Goal: Navigation & Orientation: Find specific page/section

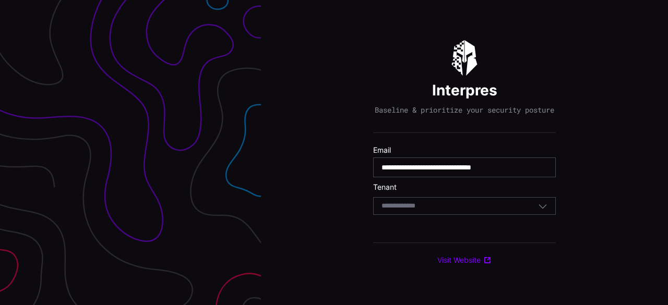
click at [413, 211] on input at bounding box center [408, 206] width 54 height 9
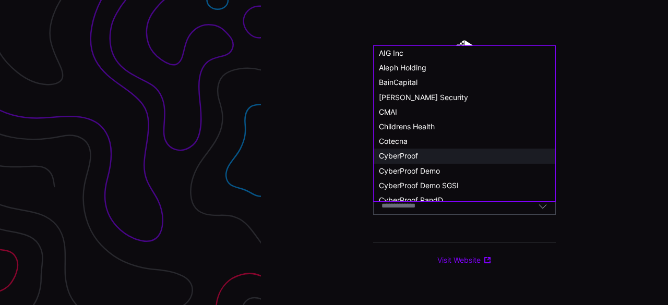
click at [465, 152] on div "CyberProof" at bounding box center [464, 155] width 171 height 9
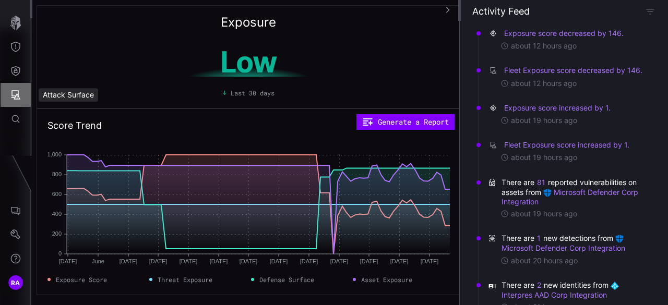
click at [18, 94] on icon "Attack Surface" at bounding box center [15, 94] width 9 height 9
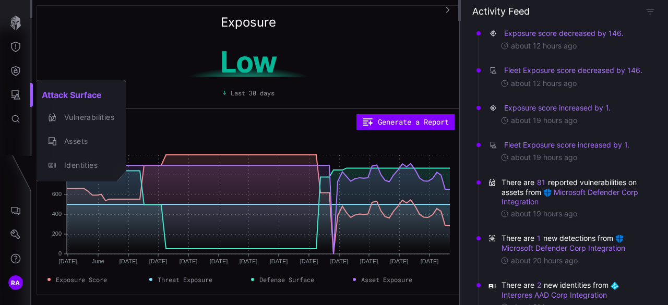
click at [15, 70] on div at bounding box center [334, 152] width 668 height 305
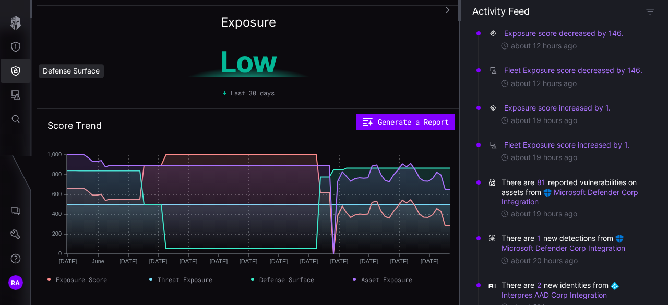
click at [10, 68] on button "Defense Surface" at bounding box center [16, 71] width 30 height 24
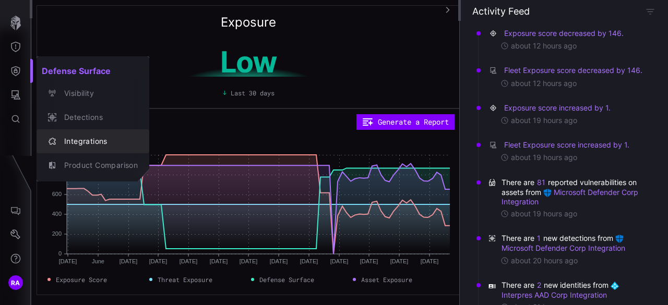
click at [95, 142] on div "Integrations" at bounding box center [98, 141] width 79 height 13
